Goal: Information Seeking & Learning: Learn about a topic

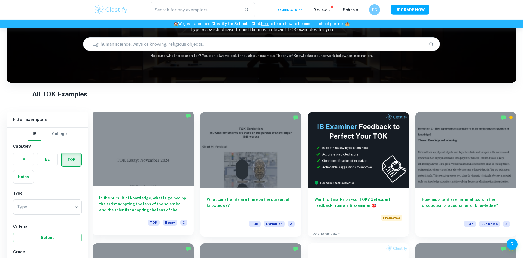
scroll to position [139, 0]
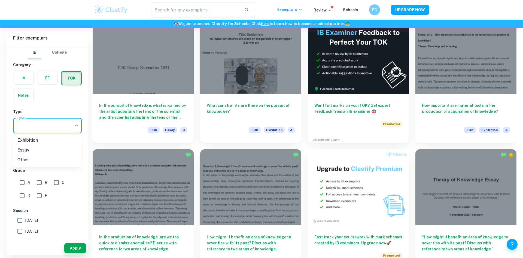
click at [50, 125] on body "We value your privacy We use cookies to enhance your browsing experience, serve…" at bounding box center [261, 18] width 523 height 258
drag, startPoint x: 37, startPoint y: 141, endPoint x: 41, endPoint y: 141, distance: 3.9
click at [37, 141] on li "Exhibition" at bounding box center [47, 140] width 69 height 10
click at [46, 158] on button "Select" at bounding box center [47, 156] width 69 height 10
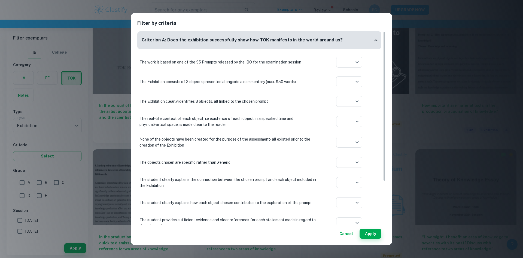
click at [52, 148] on div "Filter by criteria Criterion A: Does the exhibition successfully show how TOK m…" at bounding box center [261, 129] width 523 height 258
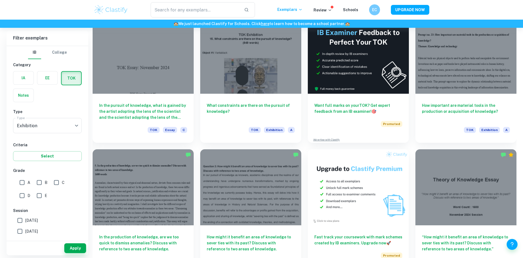
click at [54, 158] on button "Select" at bounding box center [47, 156] width 69 height 10
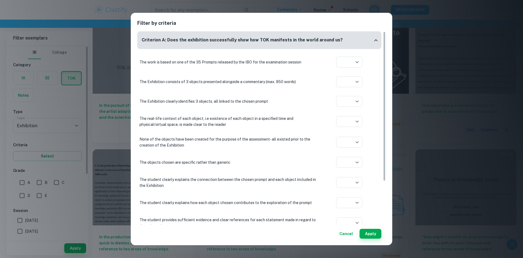
click at [57, 156] on div "Filter by criteria Criterion A: Does the exhibition successfully show how TOK m…" at bounding box center [261, 129] width 523 height 258
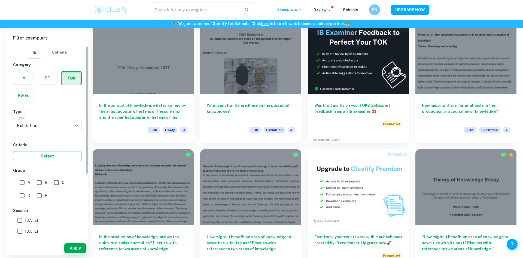
click at [26, 181] on input "A" at bounding box center [22, 182] width 11 height 11
checkbox input "true"
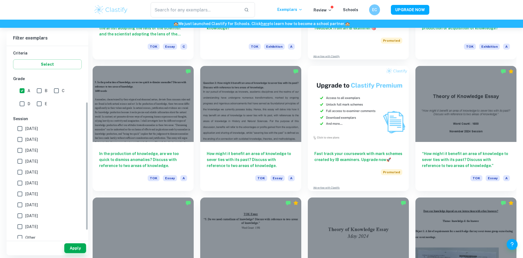
scroll to position [96, 0]
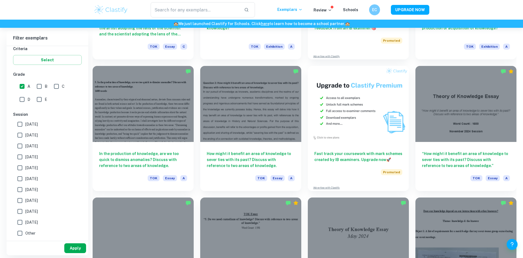
click at [77, 247] on button "Apply" at bounding box center [75, 248] width 22 height 10
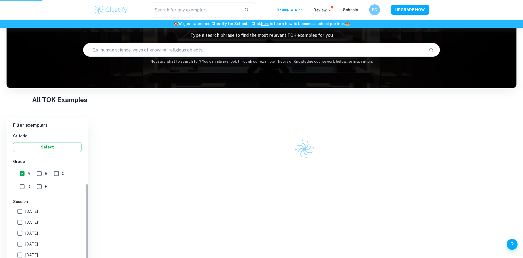
scroll to position [28, 0]
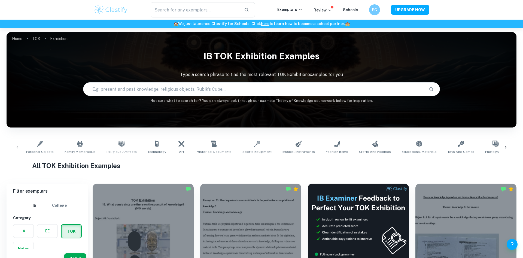
click at [179, 91] on input "text" at bounding box center [253, 88] width 341 height 15
type input "good evidence"
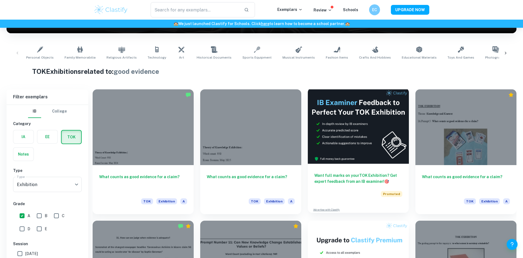
scroll to position [139, 0]
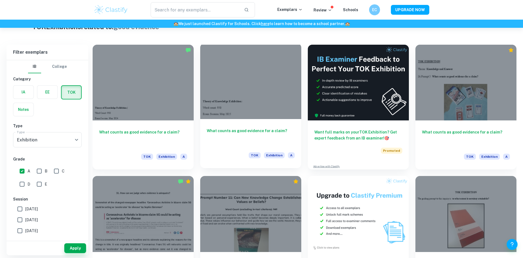
click at [262, 132] on h6 "What counts as good evidence for a claim?" at bounding box center [251, 137] width 88 height 18
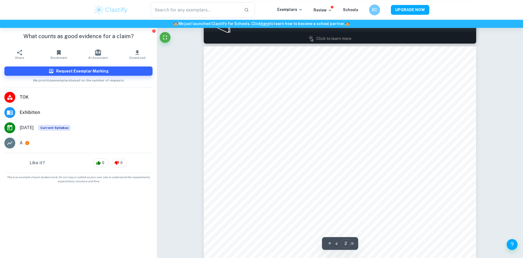
scroll to position [412, 0]
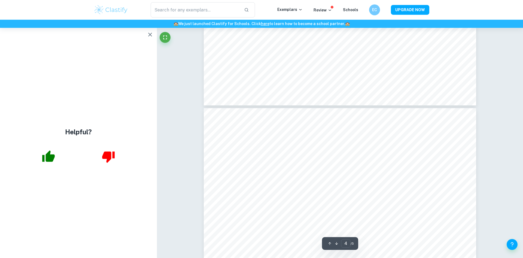
type input "3"
